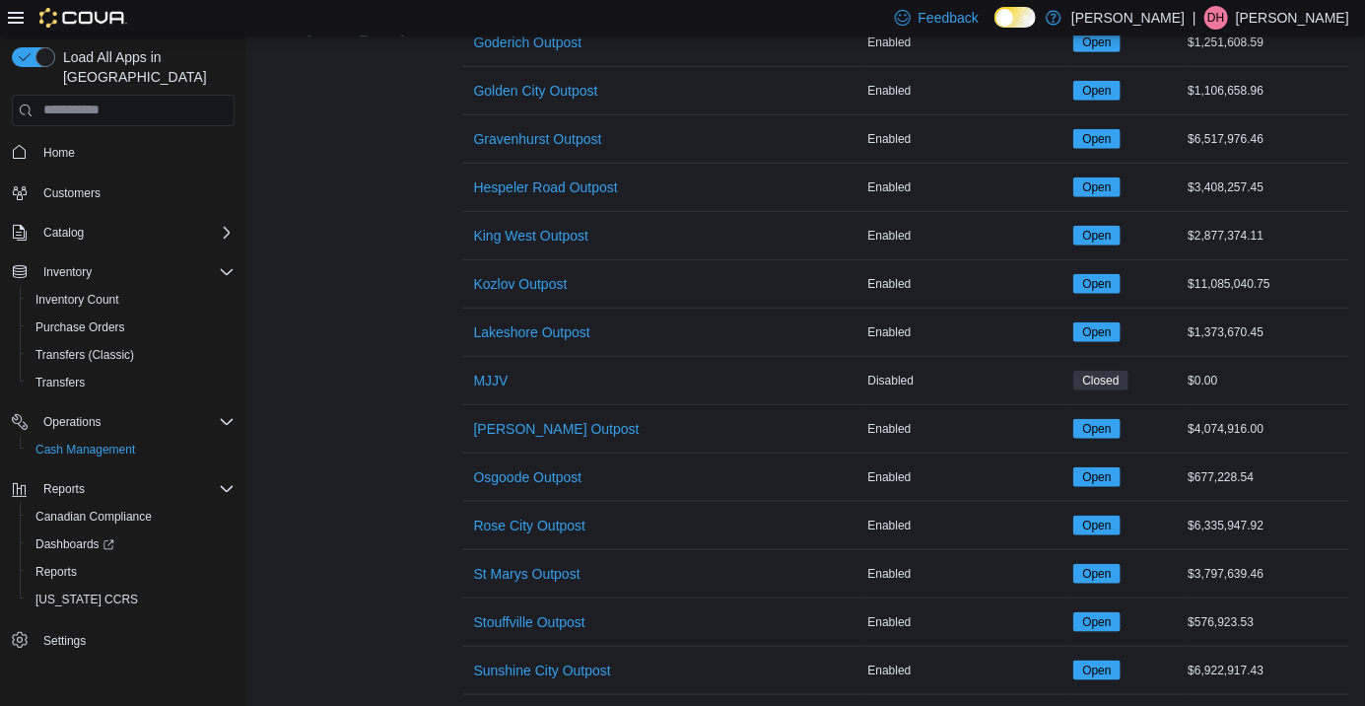
scroll to position [636, 0]
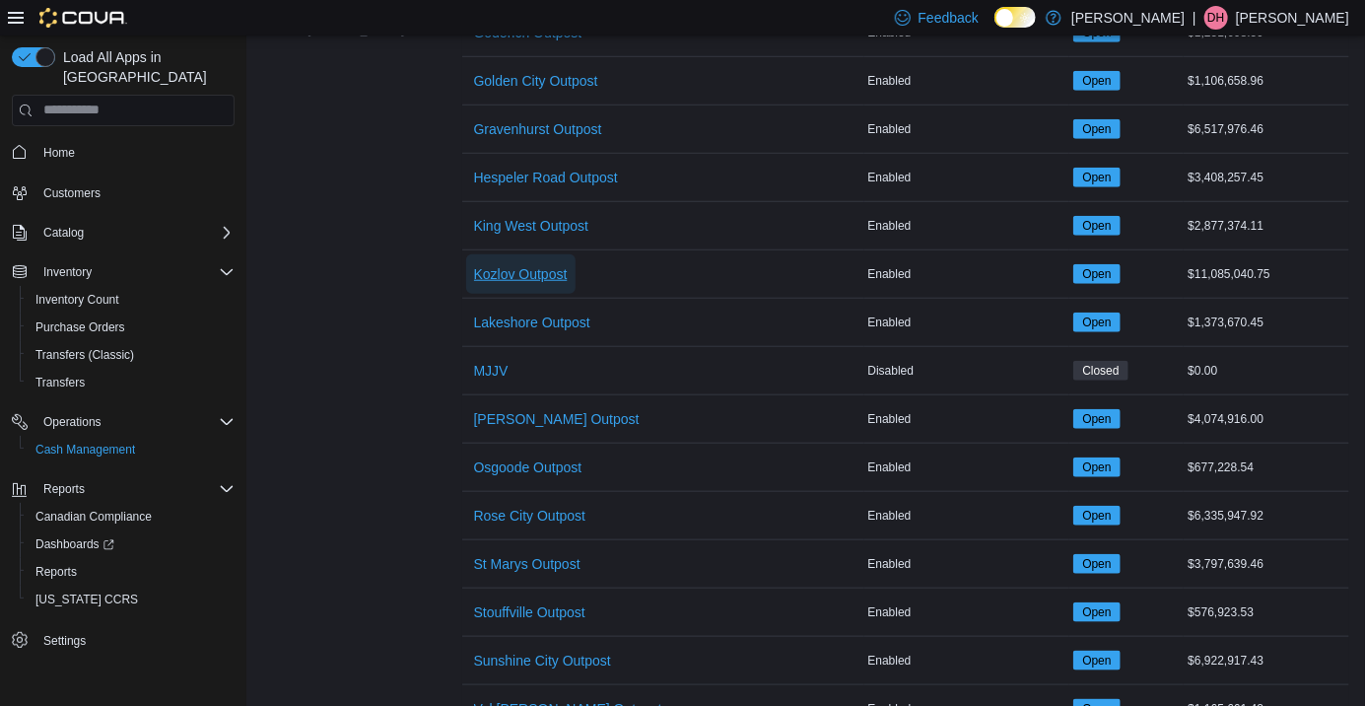
click at [494, 282] on span "Kozlov Outpost" at bounding box center [521, 274] width 94 height 20
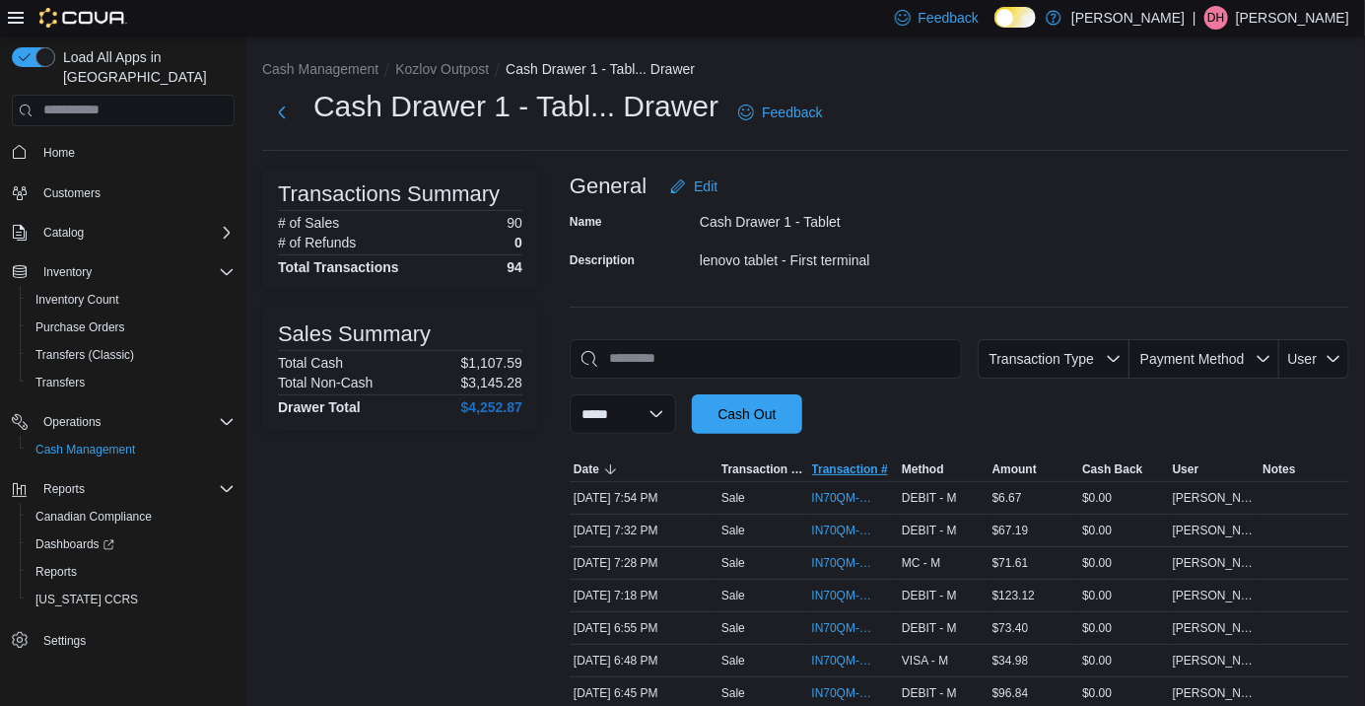
click at [834, 477] on span "Transaction #" at bounding box center [850, 469] width 76 height 16
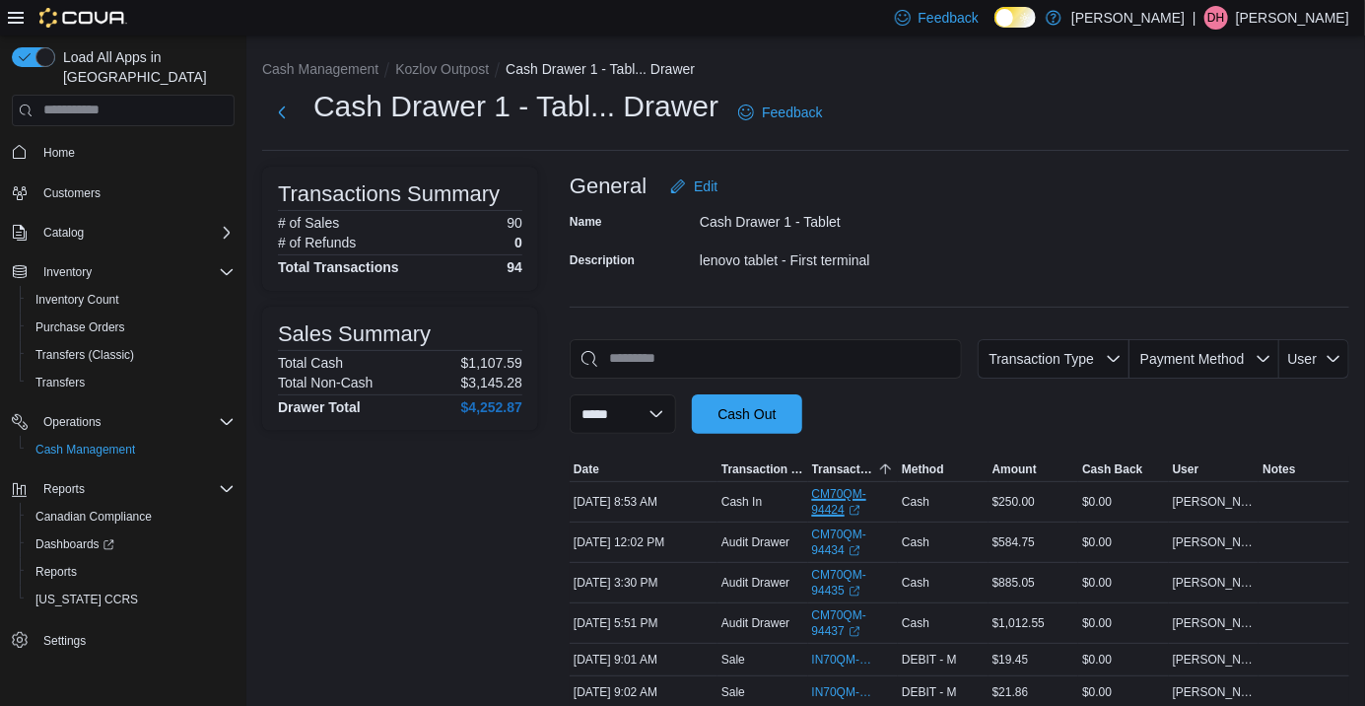
click at [846, 504] on link "CM70QM-94424 (opens in a new tab or window)" at bounding box center [853, 502] width 83 height 32
click at [865, 475] on span "Transaction #" at bounding box center [843, 469] width 63 height 16
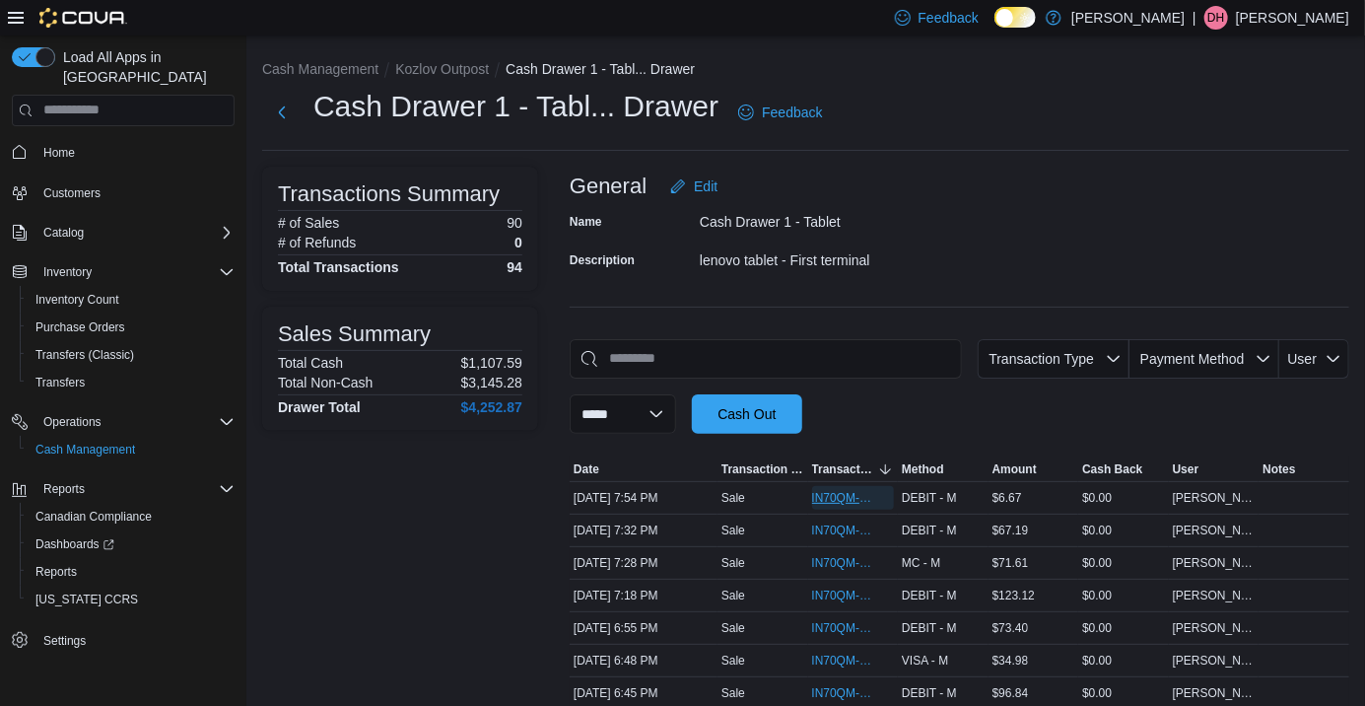
click at [837, 506] on span "IN70QM-1861978" at bounding box center [843, 498] width 63 height 16
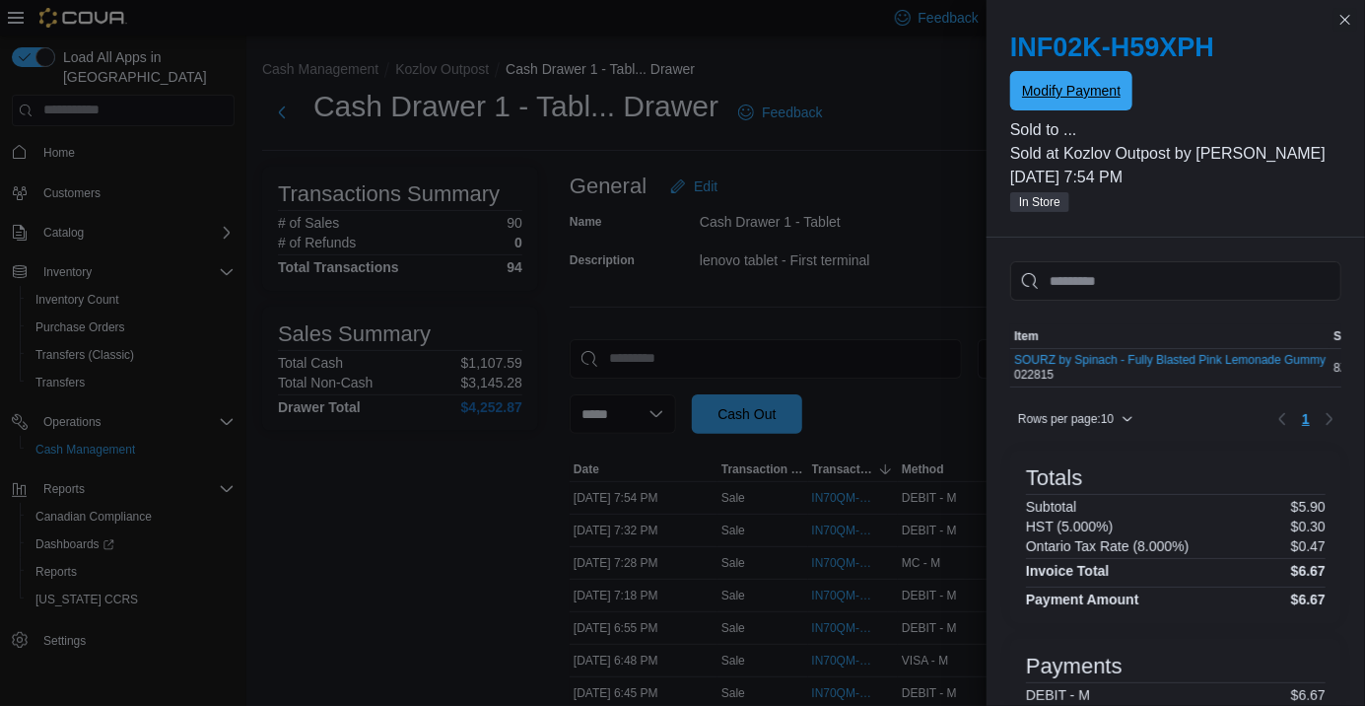
click at [1072, 77] on span "Modify Payment" at bounding box center [1071, 90] width 99 height 39
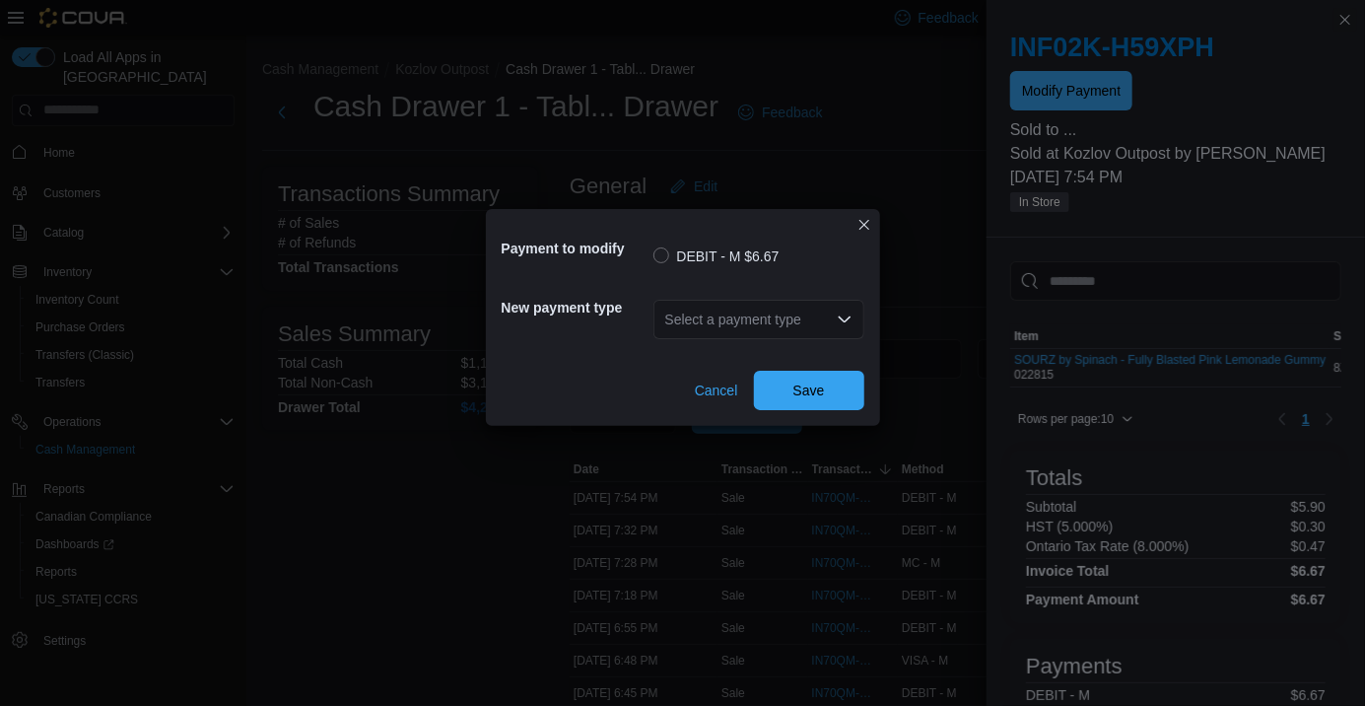
click at [743, 316] on div "Select a payment type" at bounding box center [758, 319] width 211 height 39
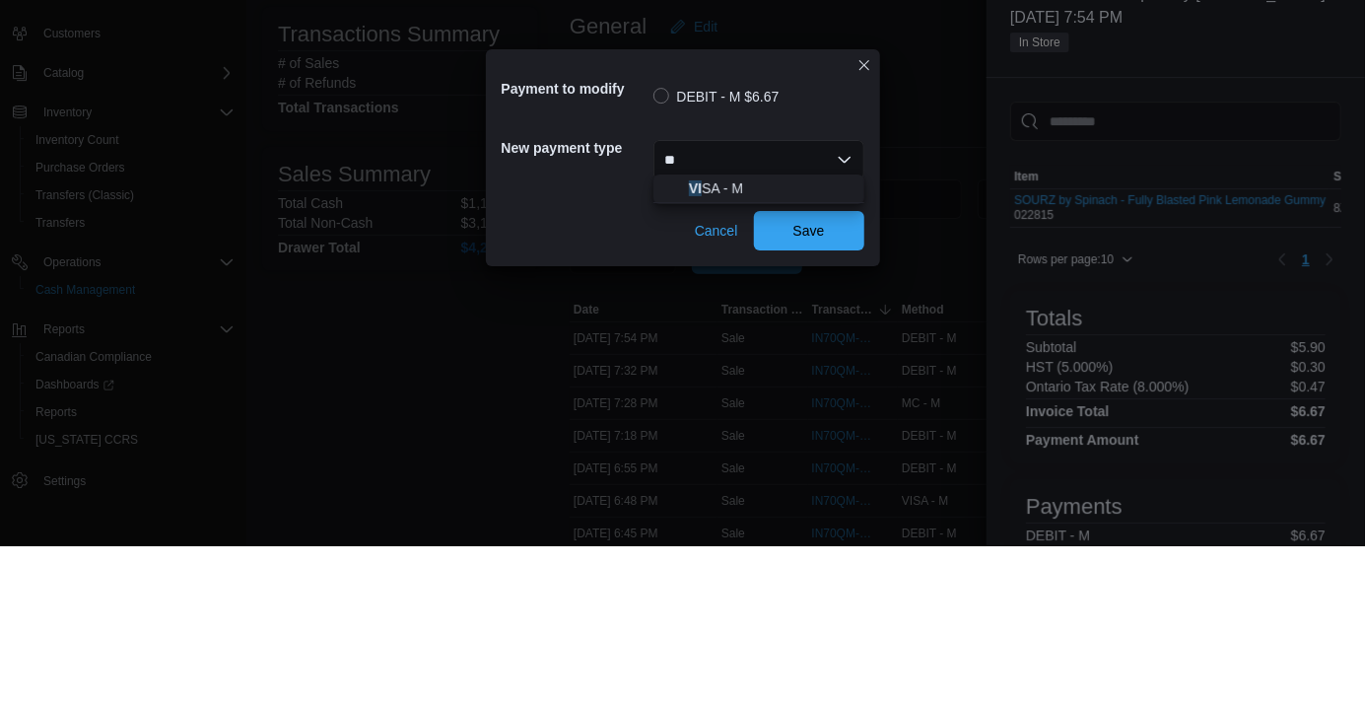
type input "**"
click at [736, 341] on span "VI SA - M" at bounding box center [771, 348] width 164 height 20
click at [817, 396] on span "Save" at bounding box center [809, 390] width 87 height 39
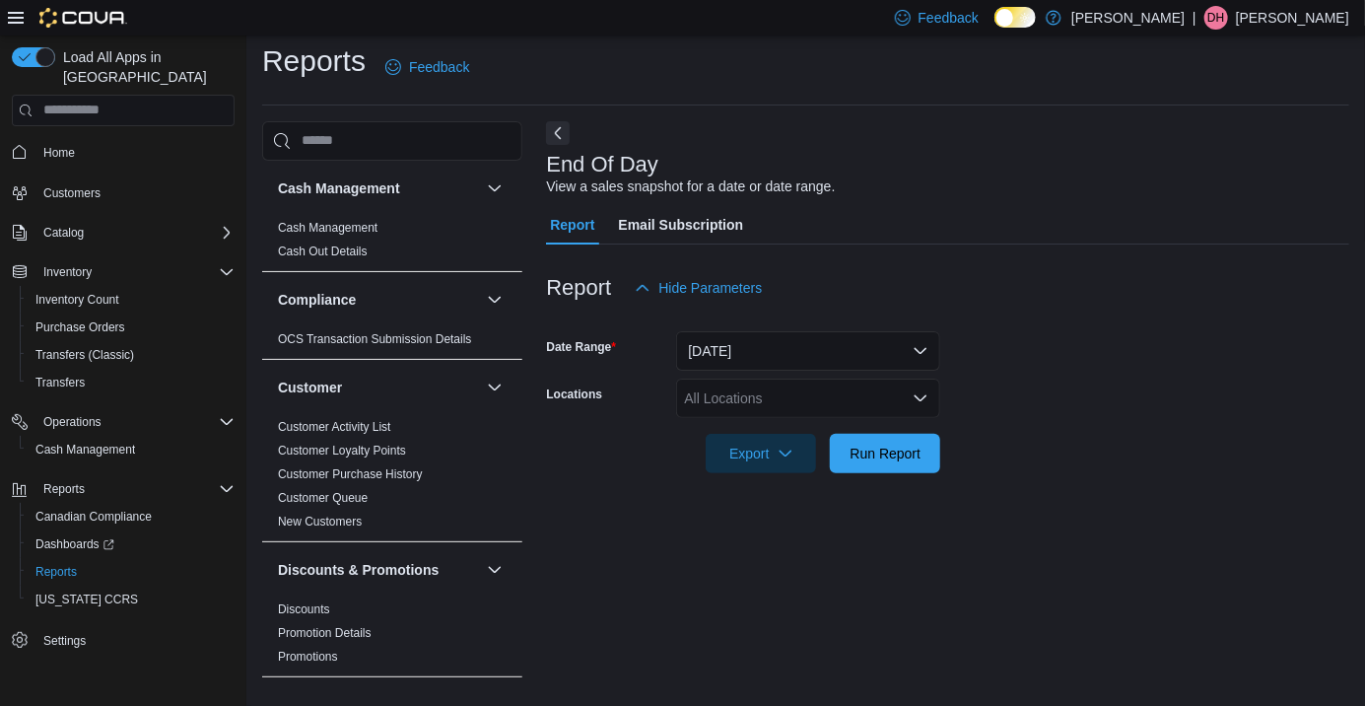
scroll to position [55, 0]
